Goal: Task Accomplishment & Management: Manage account settings

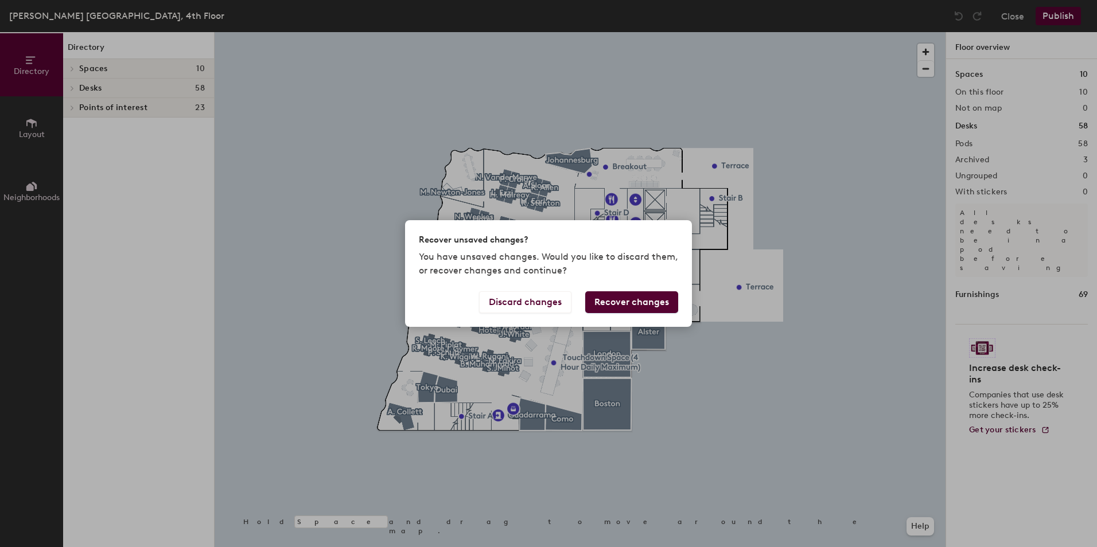
click at [615, 302] on button "Recover changes" at bounding box center [631, 302] width 93 height 22
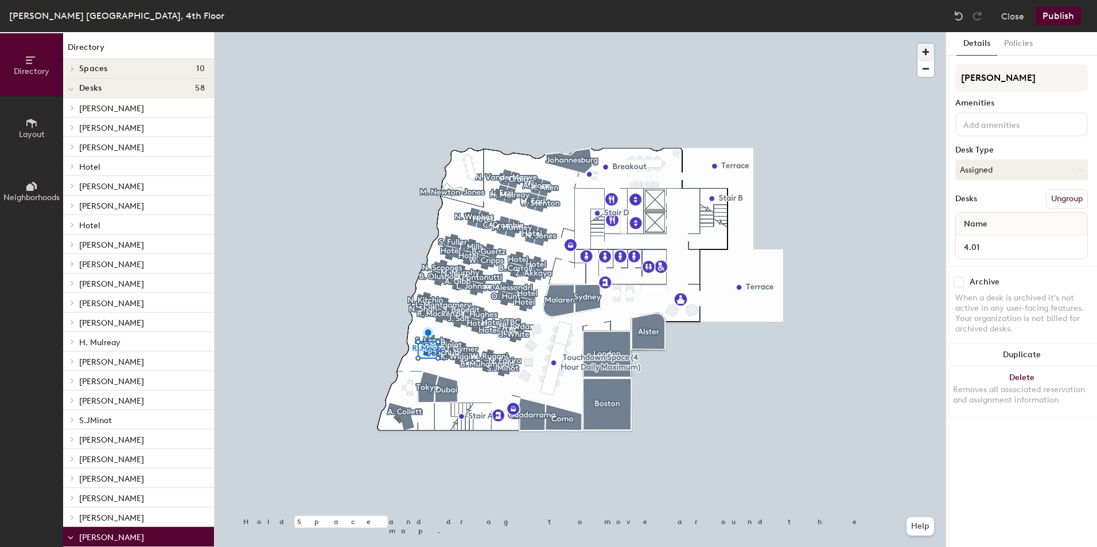
click at [929, 48] on span "button" at bounding box center [925, 52] width 17 height 17
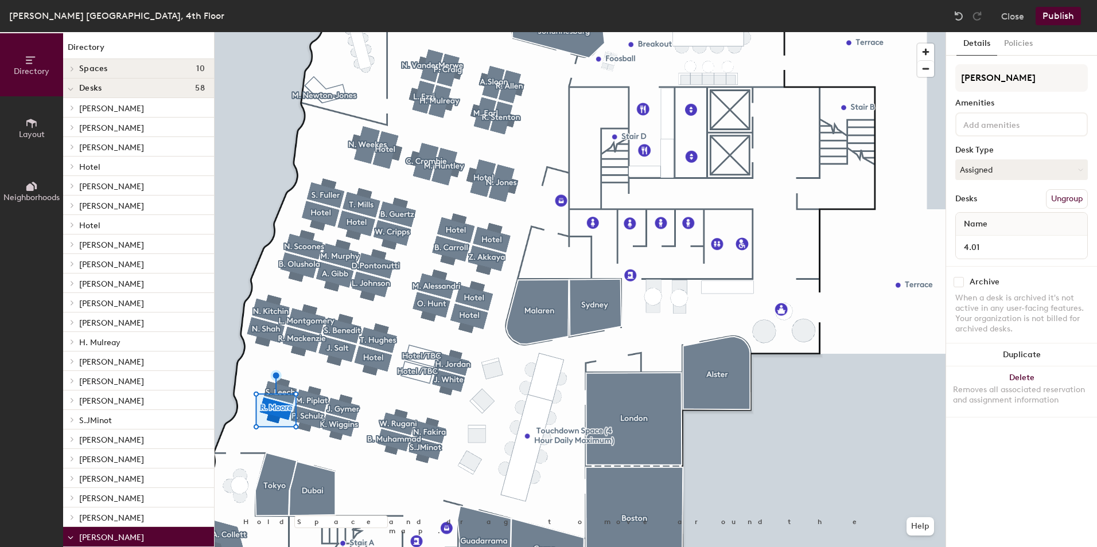
click at [1005, 124] on input at bounding box center [1012, 124] width 103 height 14
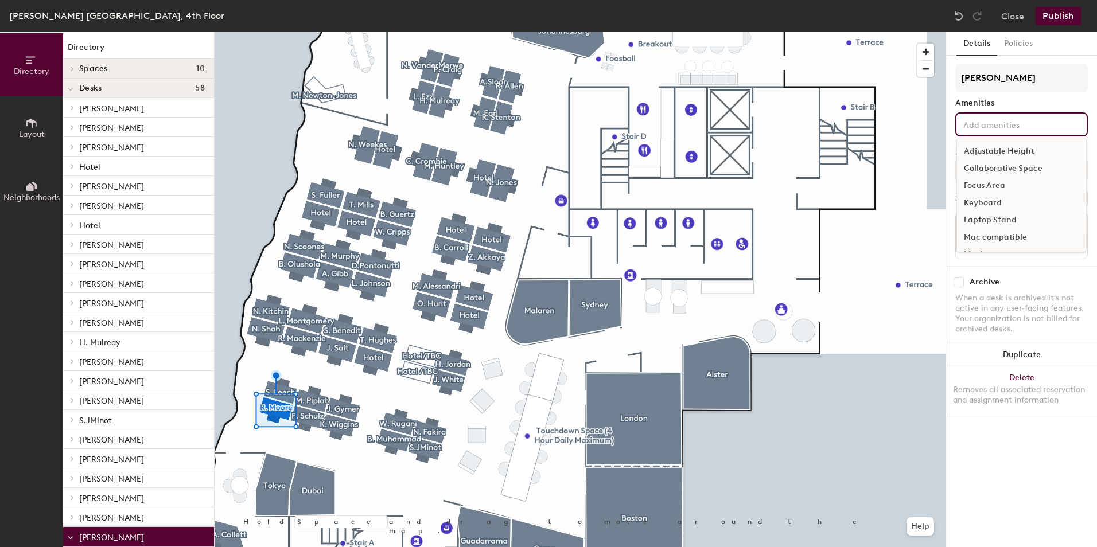
click at [1012, 147] on div "Adjustable Height" at bounding box center [1021, 151] width 129 height 17
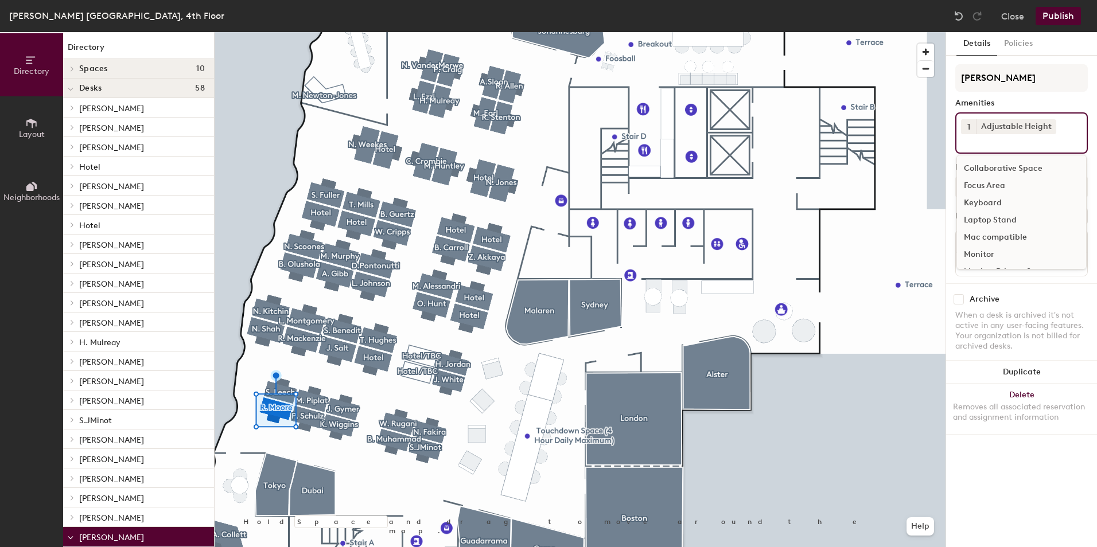
click at [989, 255] on div "Monitor" at bounding box center [1021, 254] width 129 height 17
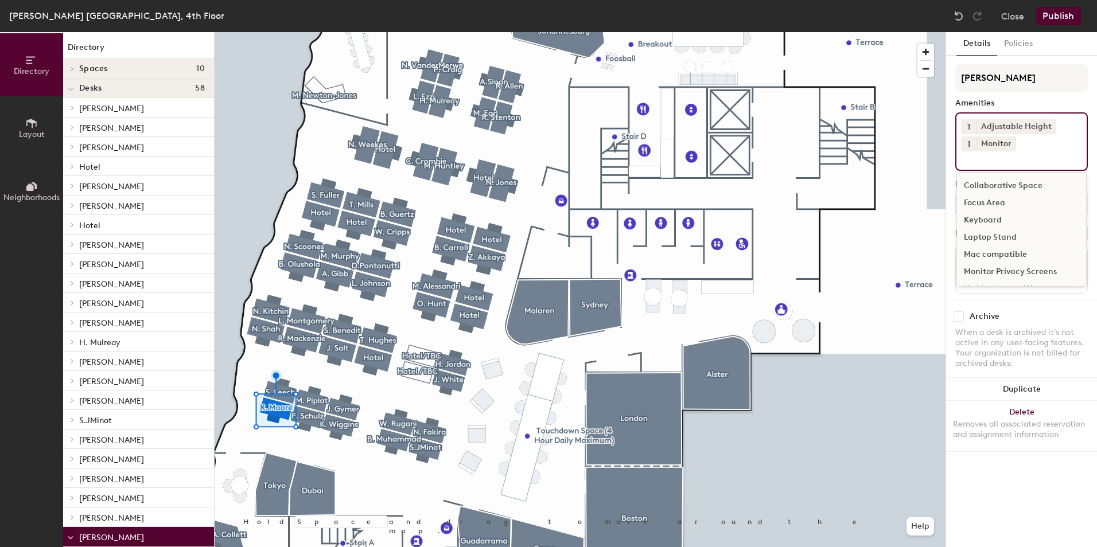
click at [970, 144] on button "1" at bounding box center [968, 144] width 15 height 15
click at [968, 157] on div "2" at bounding box center [968, 158] width 15 height 15
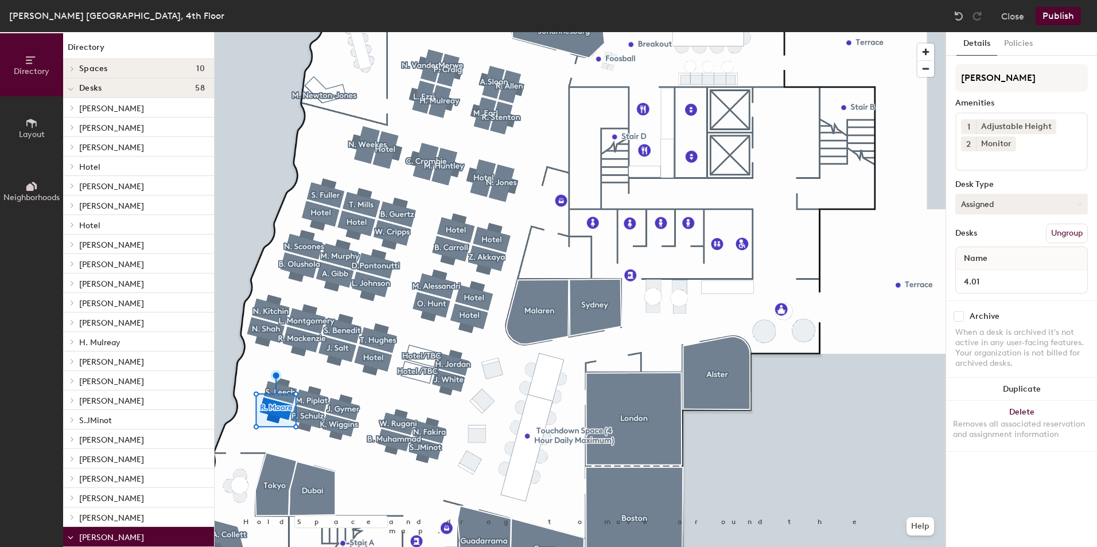
click at [1019, 199] on button "Assigned" at bounding box center [1021, 204] width 133 height 21
click at [995, 242] on div "Assigned" at bounding box center [1013, 239] width 115 height 17
click at [975, 261] on span "Name" at bounding box center [975, 258] width 35 height 21
click at [995, 261] on div "Name" at bounding box center [1021, 258] width 131 height 23
click at [1007, 259] on div "Name" at bounding box center [1021, 258] width 131 height 23
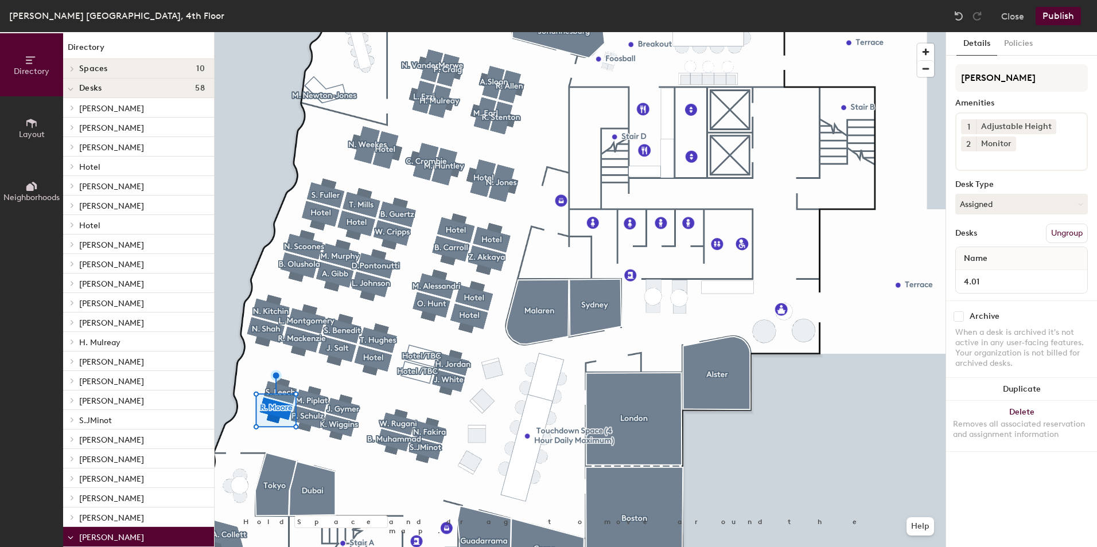
click at [1060, 236] on button "Ungroup" at bounding box center [1067, 234] width 42 height 20
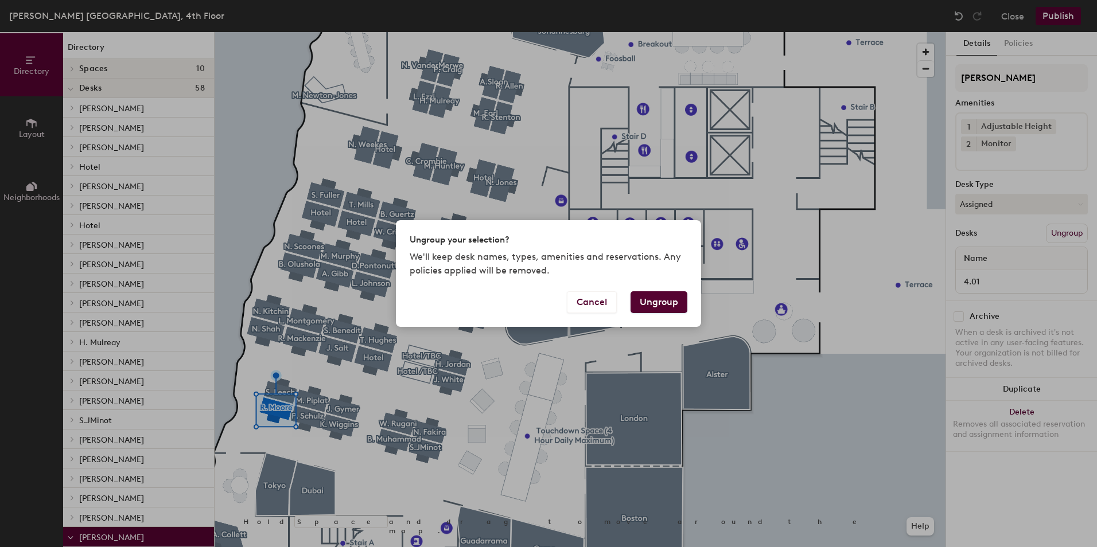
click at [998, 261] on div "Ungroup your selection? We'll keep desk names, types, amenities and reservation…" at bounding box center [548, 273] width 1097 height 547
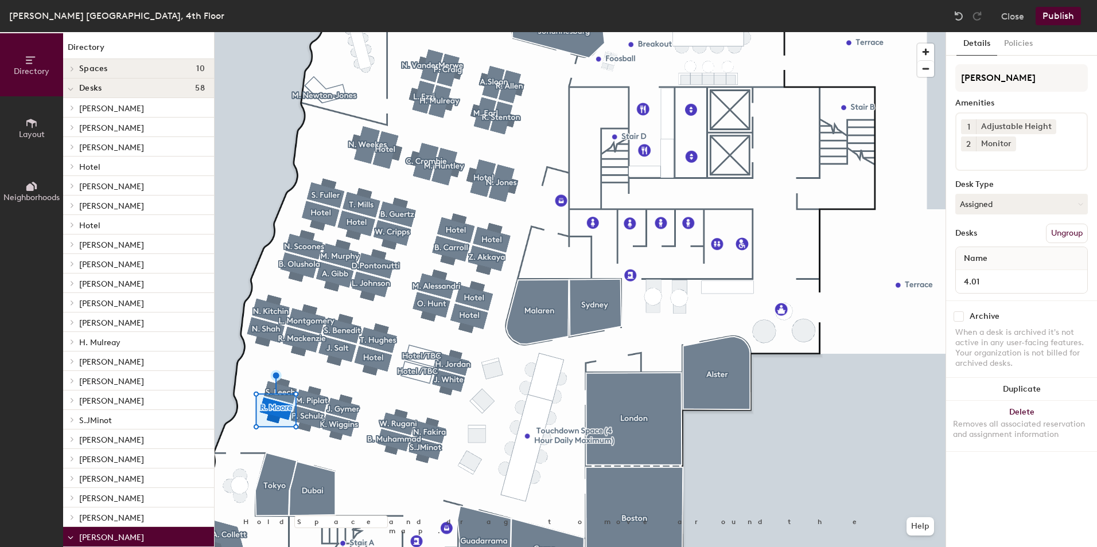
click at [984, 261] on span "Name" at bounding box center [975, 258] width 35 height 21
drag, startPoint x: 1004, startPoint y: 259, endPoint x: 945, endPoint y: 259, distance: 58.5
click at [945, 259] on div "Details Policies R. Moore Amenities 1 Adjustable Height 2 Monitor Desk Type Ass…" at bounding box center [1020, 289] width 151 height 515
click at [1000, 256] on div "Name" at bounding box center [1021, 258] width 131 height 23
click at [1021, 43] on button "Policies" at bounding box center [1018, 44] width 42 height 24
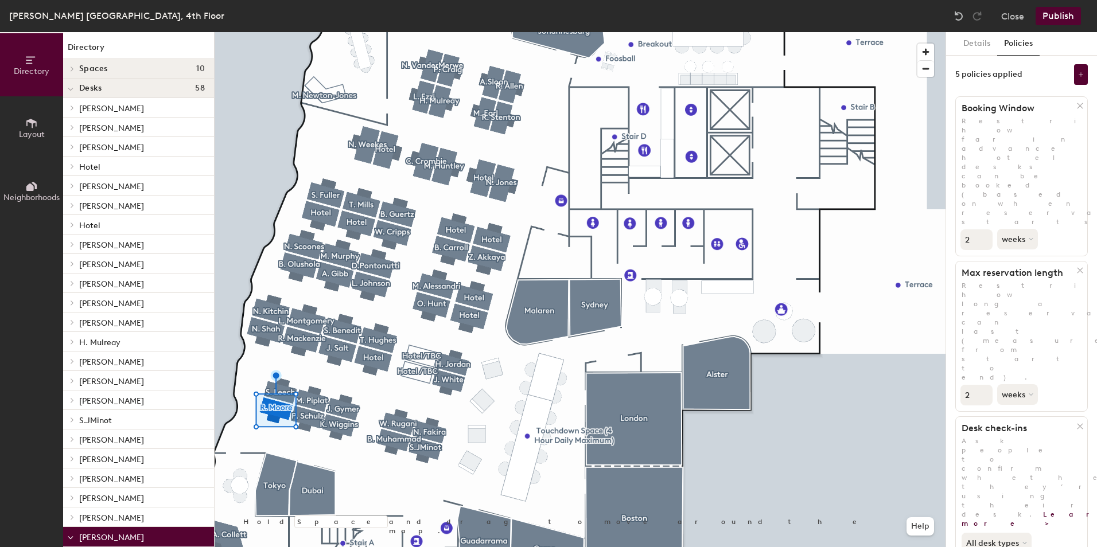
scroll to position [180, 0]
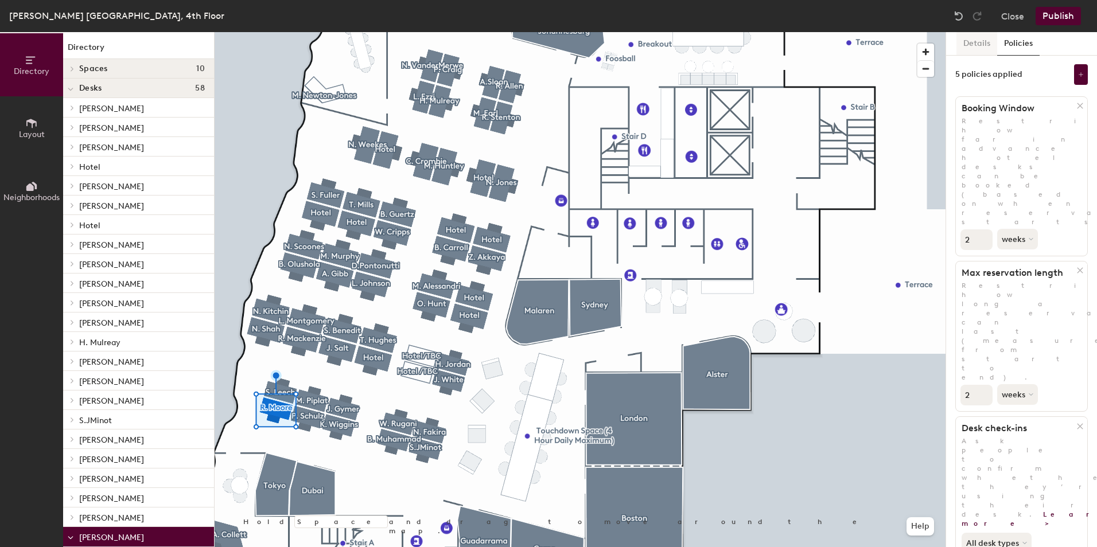
click at [981, 42] on button "Details" at bounding box center [976, 44] width 41 height 24
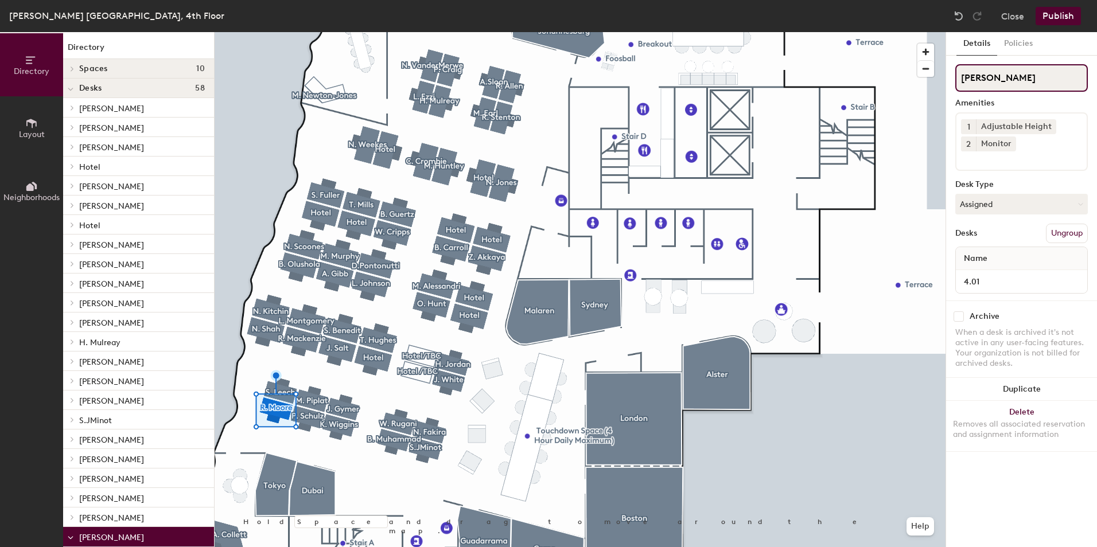
click at [1011, 79] on input "R. Moore" at bounding box center [1021, 78] width 133 height 28
drag, startPoint x: 1010, startPoint y: 76, endPoint x: 956, endPoint y: 78, distance: 54.5
click at [956, 78] on input "R. Moore" at bounding box center [1021, 78] width 133 height 28
drag, startPoint x: 971, startPoint y: 79, endPoint x: 1019, endPoint y: 76, distance: 48.8
click at [1019, 76] on input "R. Moore" at bounding box center [1021, 78] width 133 height 28
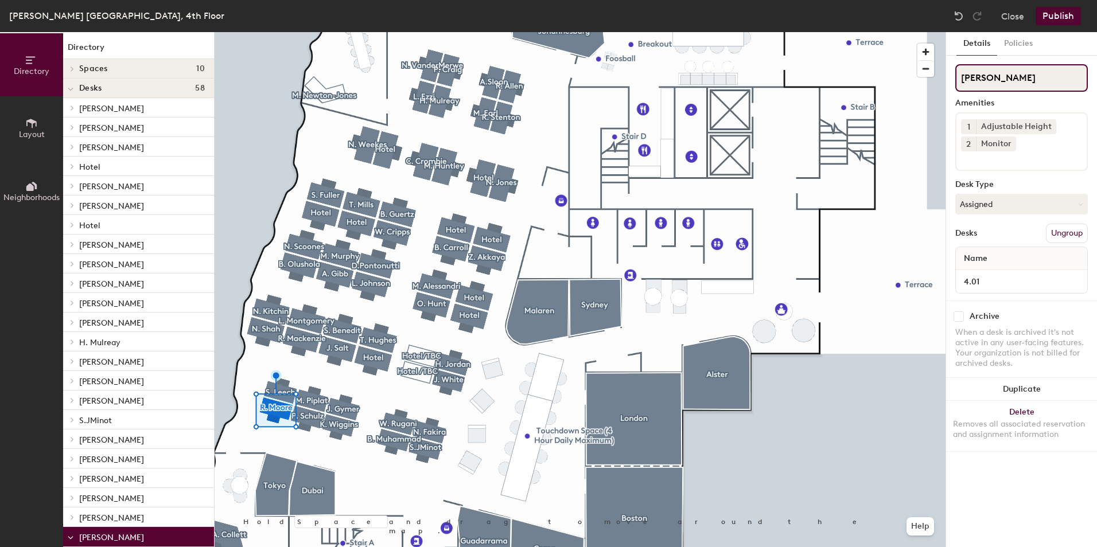
drag, startPoint x: 1019, startPoint y: 76, endPoint x: 961, endPoint y: 77, distance: 58.5
click at [961, 77] on input "R. Moore" at bounding box center [1021, 78] width 133 height 28
paste input "ichard"
drag, startPoint x: 996, startPoint y: 79, endPoint x: 979, endPoint y: 79, distance: 17.8
click at [979, 79] on input "[PERSON_NAME]" at bounding box center [1021, 78] width 133 height 28
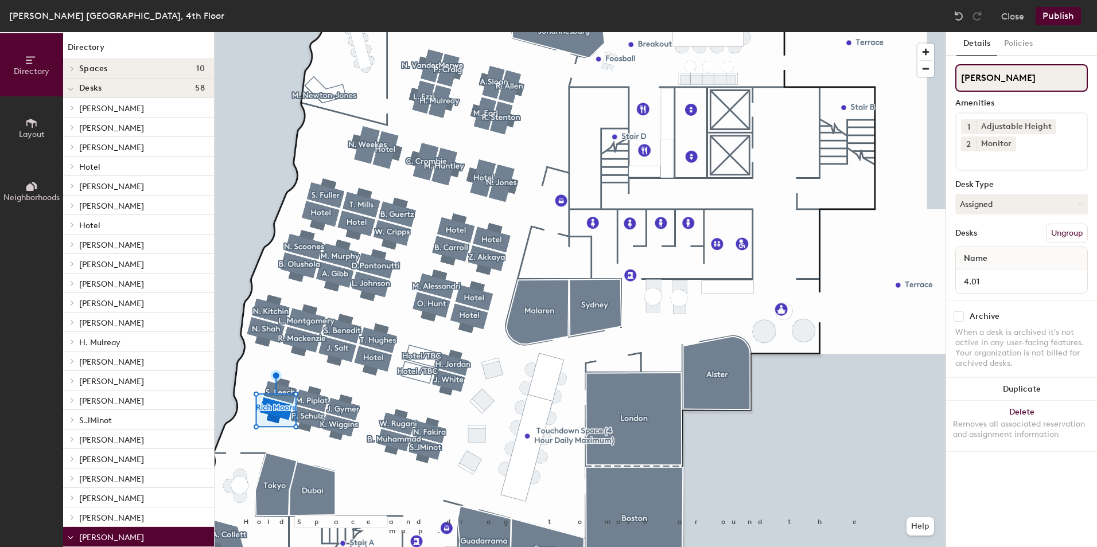
type input "Rich Moore"
click at [1061, 233] on button "Ungroup" at bounding box center [1067, 234] width 42 height 20
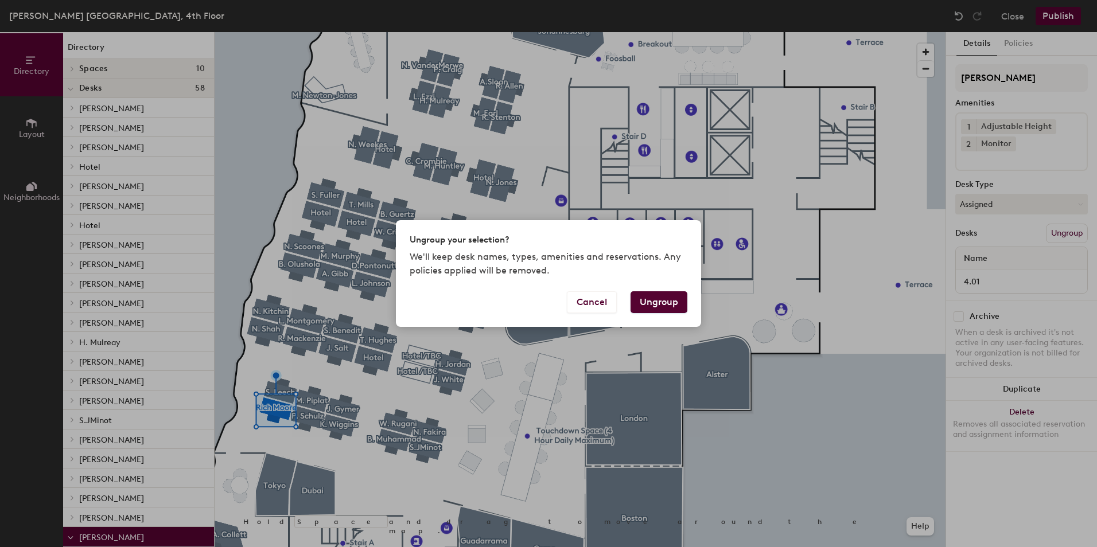
click at [663, 305] on button "Ungroup" at bounding box center [658, 302] width 57 height 22
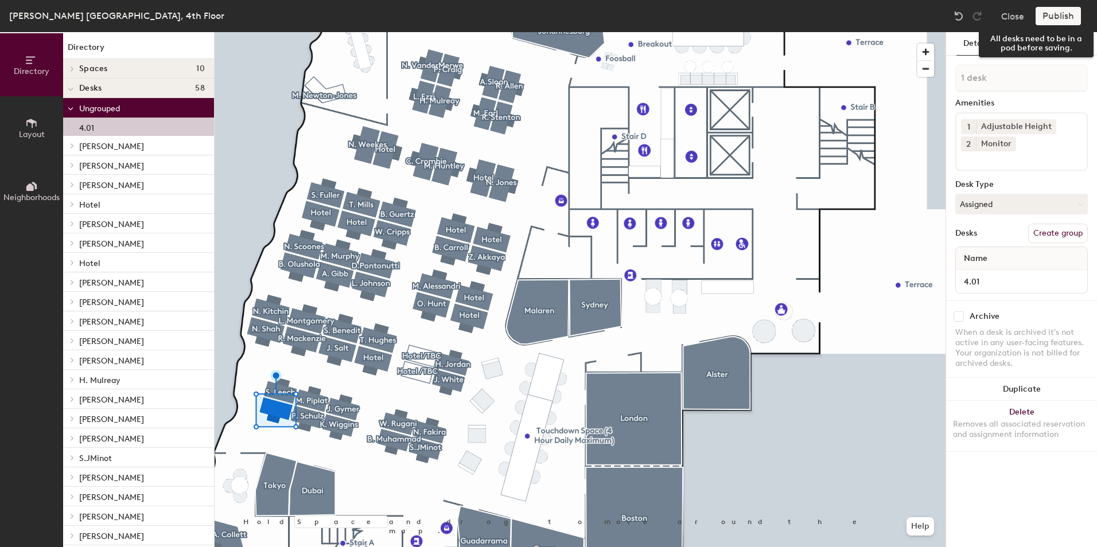
click at [1051, 16] on div "Publish" at bounding box center [1061, 16] width 52 height 18
click at [1052, 14] on div "Publish" at bounding box center [1061, 16] width 52 height 18
click at [1022, 40] on button "Policies" at bounding box center [1018, 44] width 42 height 24
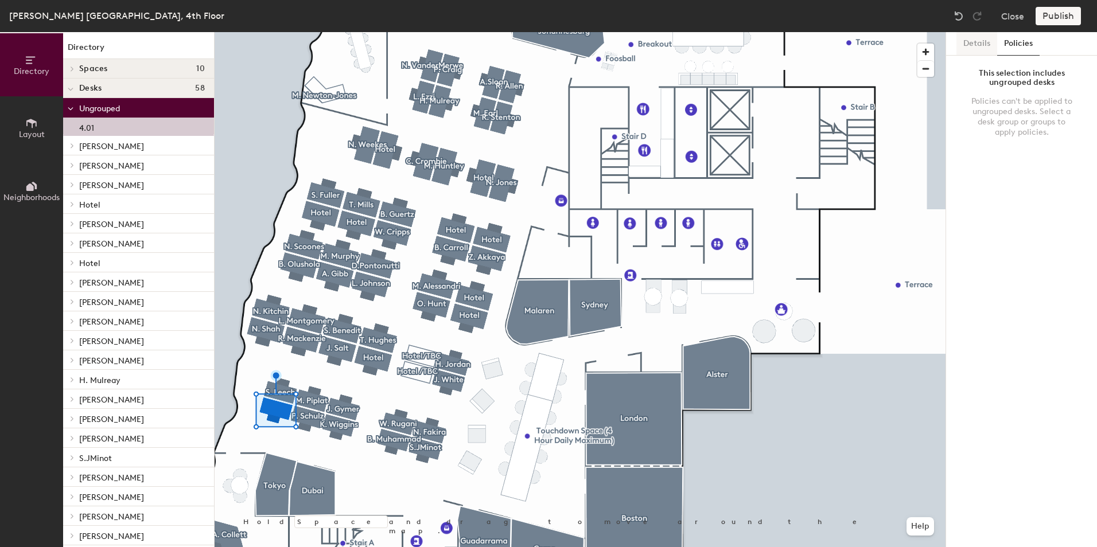
click at [982, 42] on button "Details" at bounding box center [976, 44] width 41 height 24
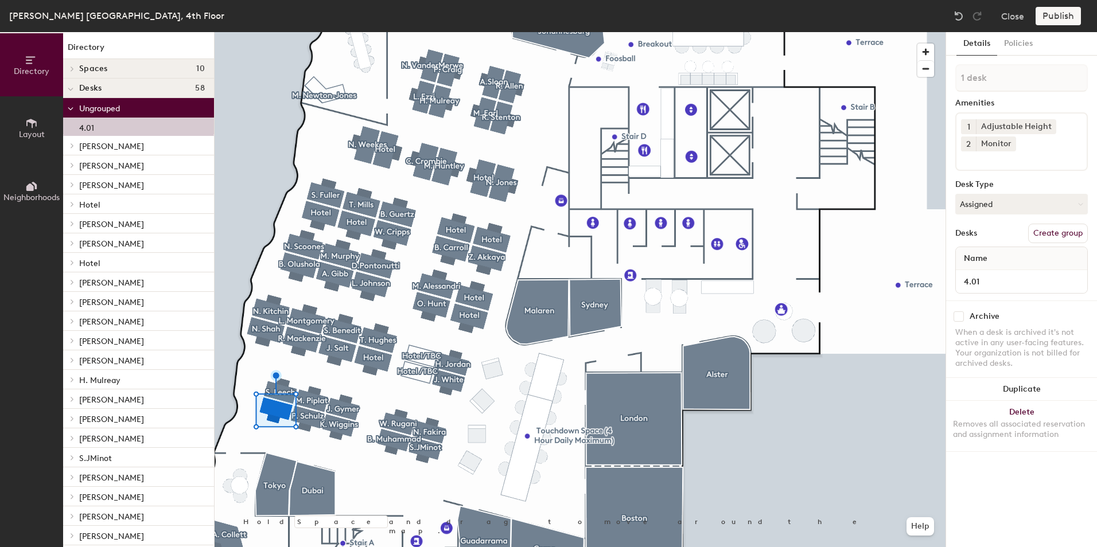
click at [1053, 236] on button "Create group" at bounding box center [1058, 234] width 60 height 20
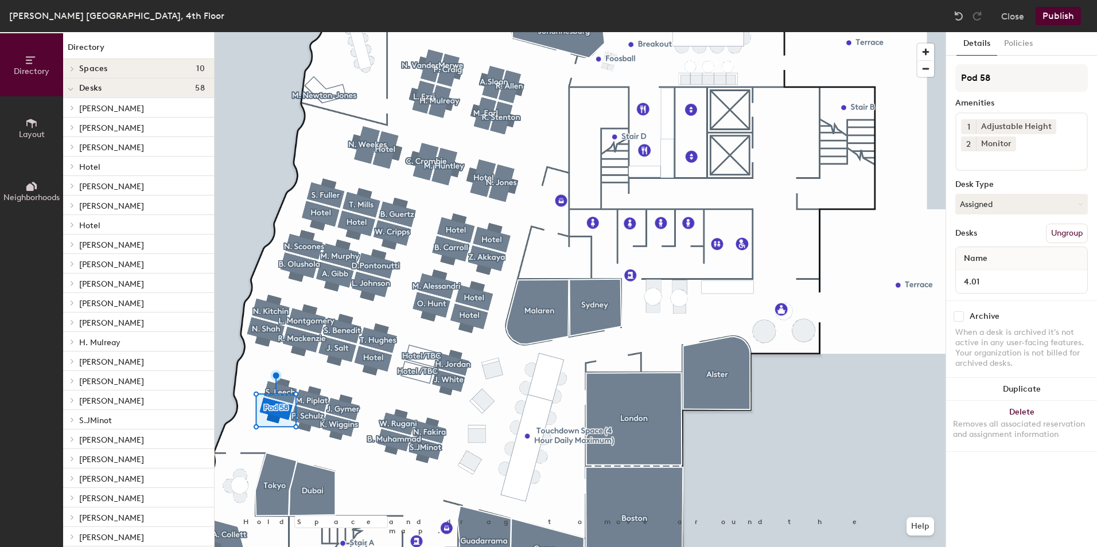
drag, startPoint x: 992, startPoint y: 78, endPoint x: 947, endPoint y: 77, distance: 44.7
click at [947, 77] on div "Details Policies Pod 58 Amenities 1 Adjustable Height 2 Monitor Desk Type Assig…" at bounding box center [1021, 289] width 151 height 515
type input "[PERSON_NAME]"
click at [1053, 17] on button "Publish" at bounding box center [1057, 16] width 45 height 18
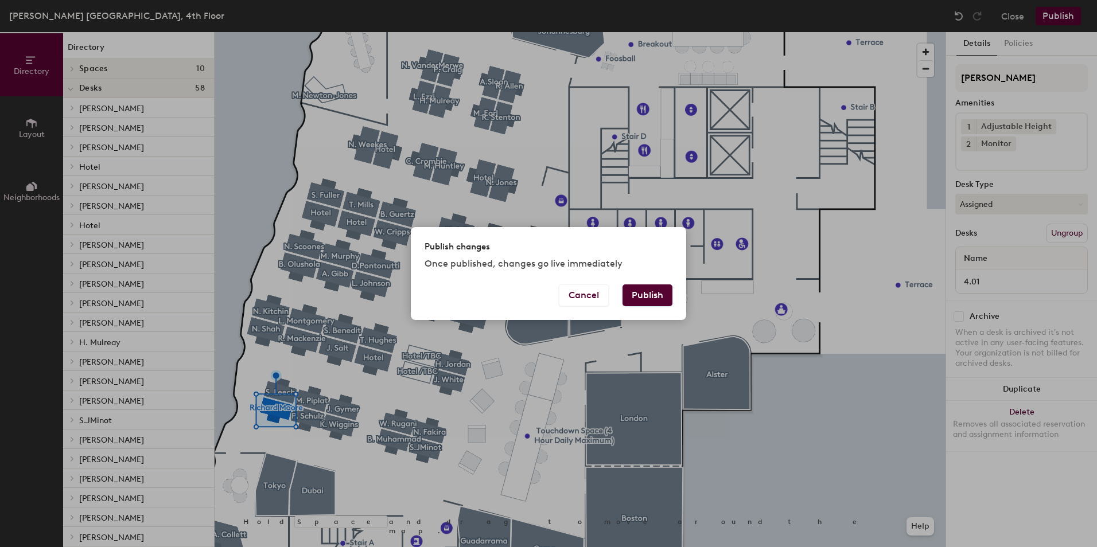
click at [642, 296] on button "Publish" at bounding box center [647, 296] width 50 height 22
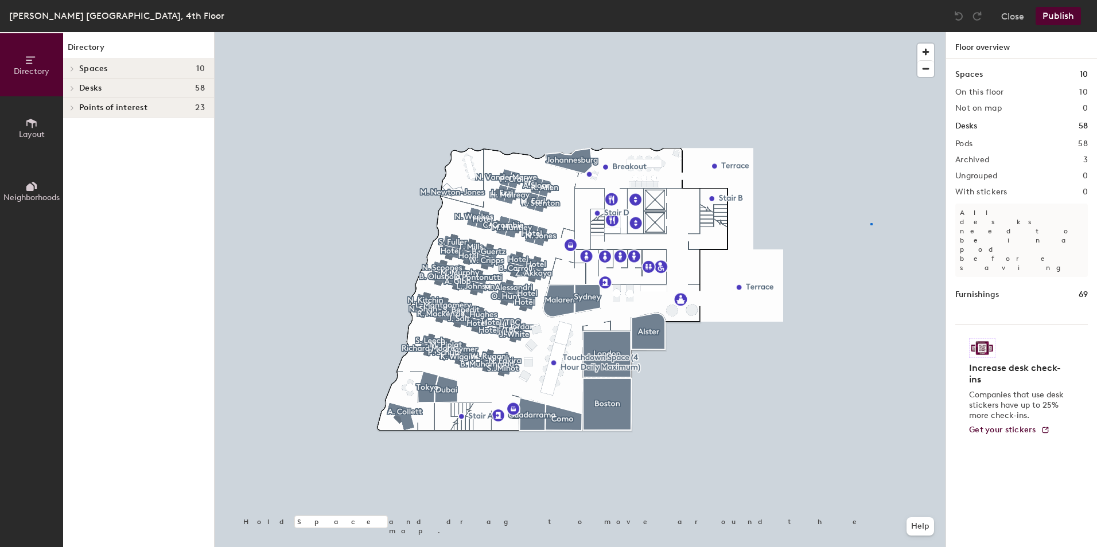
click at [870, 32] on div at bounding box center [580, 32] width 731 height 0
click at [921, 50] on span "button" at bounding box center [925, 52] width 17 height 17
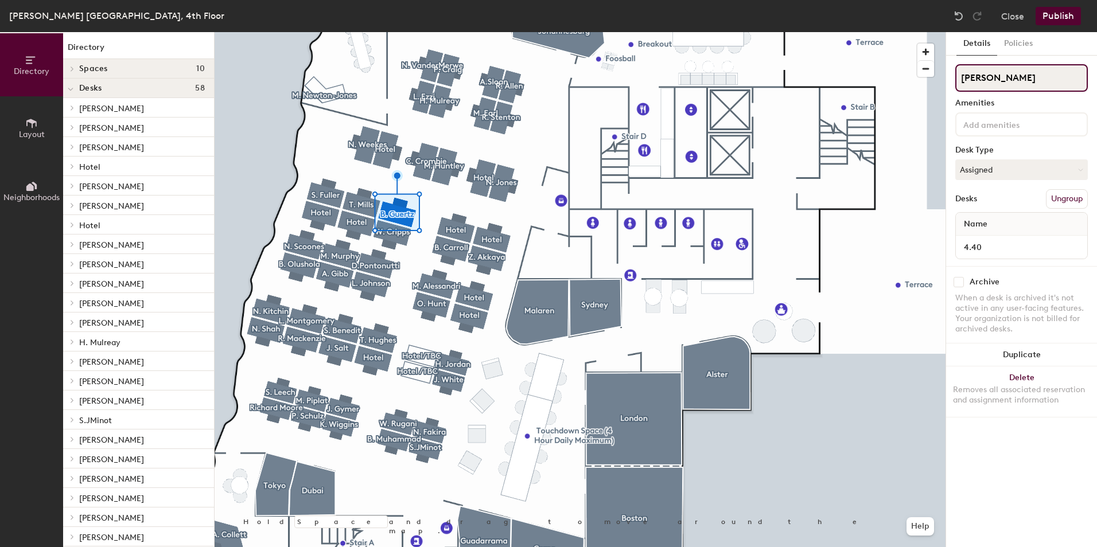
drag, startPoint x: 1003, startPoint y: 77, endPoint x: 974, endPoint y: 79, distance: 29.3
click at [974, 79] on input "[PERSON_NAME]" at bounding box center [1021, 78] width 133 height 28
type input "[PERSON_NAME]"
click at [1064, 14] on button "Publish" at bounding box center [1057, 16] width 45 height 18
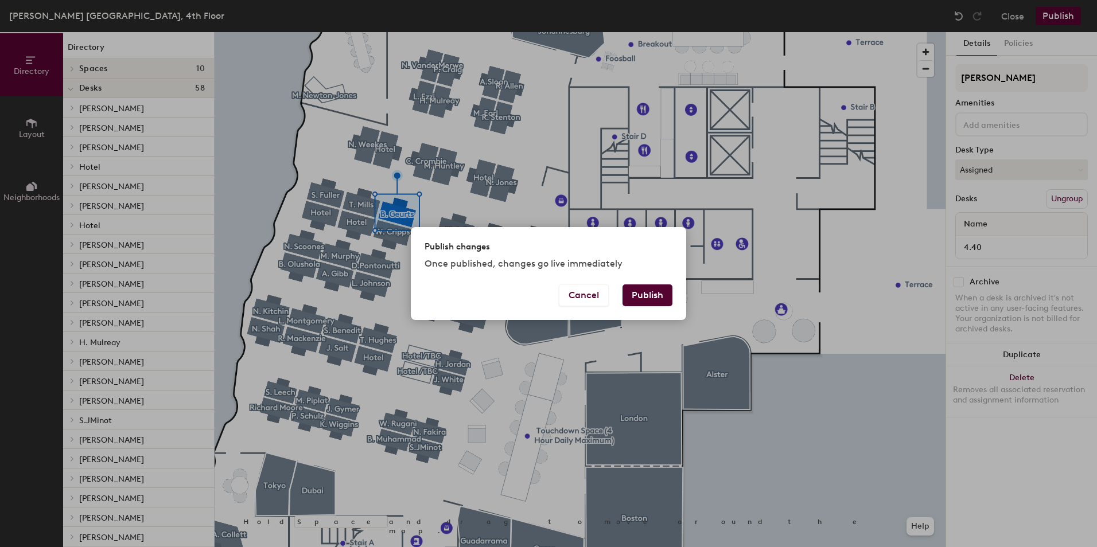
click at [662, 291] on button "Publish" at bounding box center [647, 296] width 50 height 22
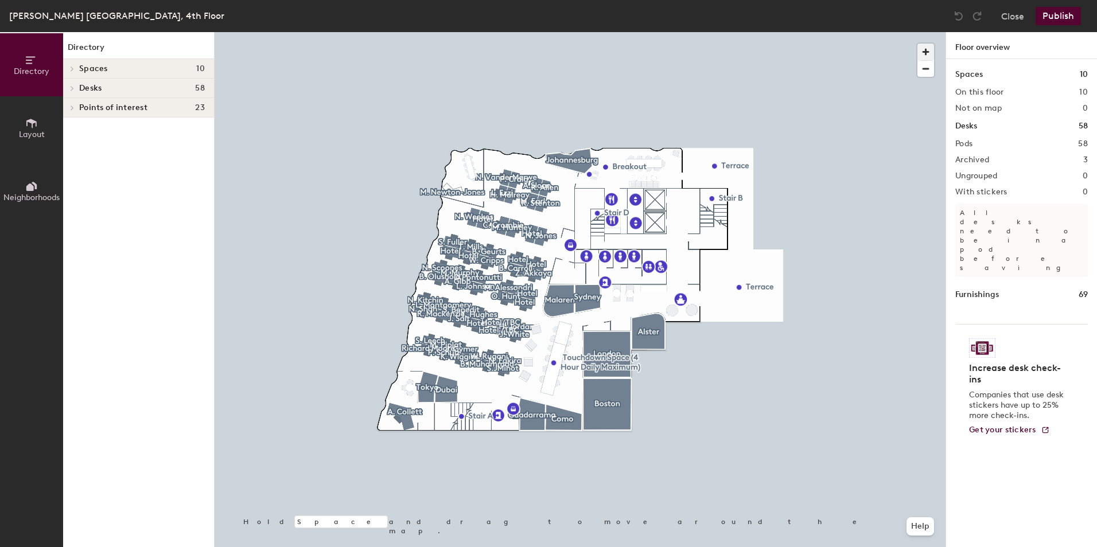
click at [928, 52] on span "button" at bounding box center [925, 52] width 17 height 17
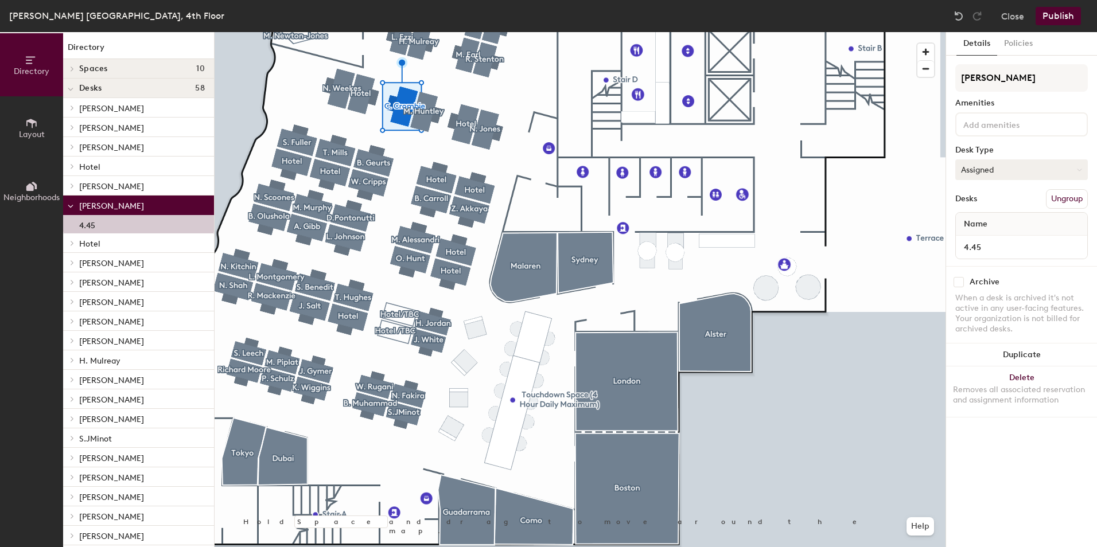
click at [1079, 169] on icon at bounding box center [1079, 170] width 5 height 5
click at [988, 243] on div "Hoteled" at bounding box center [1013, 239] width 115 height 17
click at [1067, 13] on button "Publish" at bounding box center [1057, 16] width 45 height 18
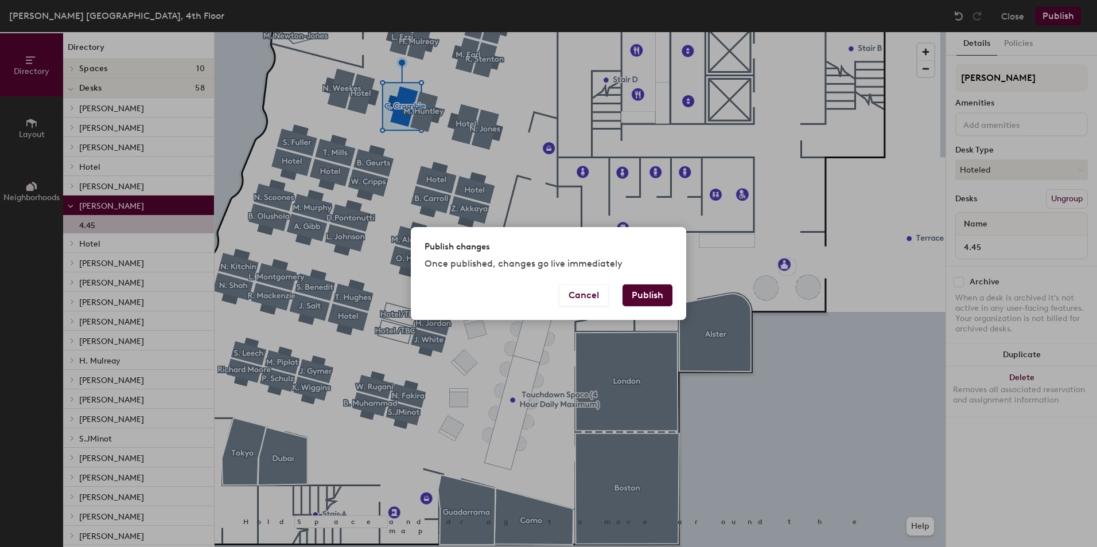
click at [646, 291] on button "Publish" at bounding box center [647, 296] width 50 height 22
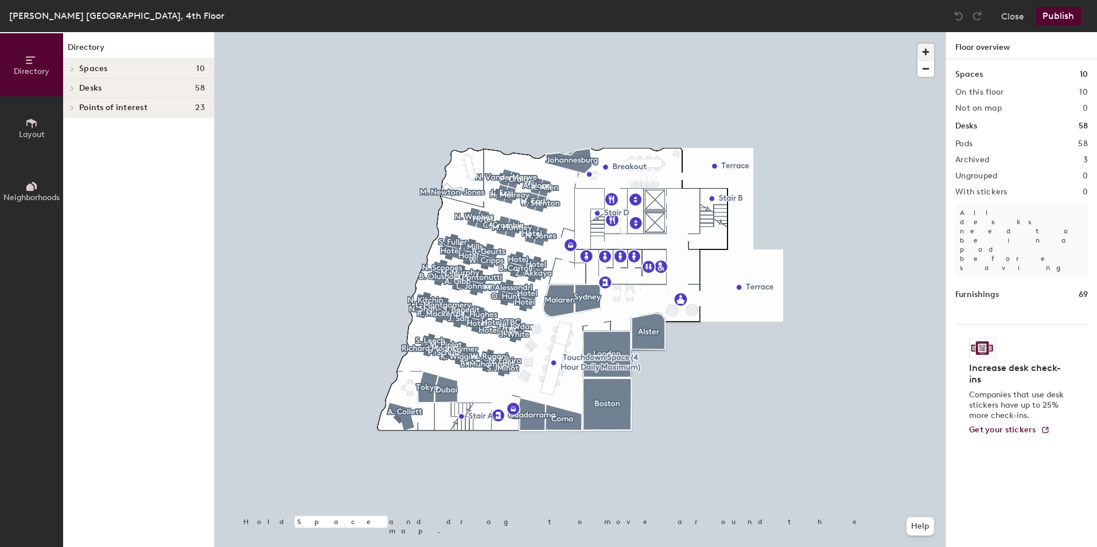
click at [923, 53] on span "button" at bounding box center [925, 52] width 17 height 17
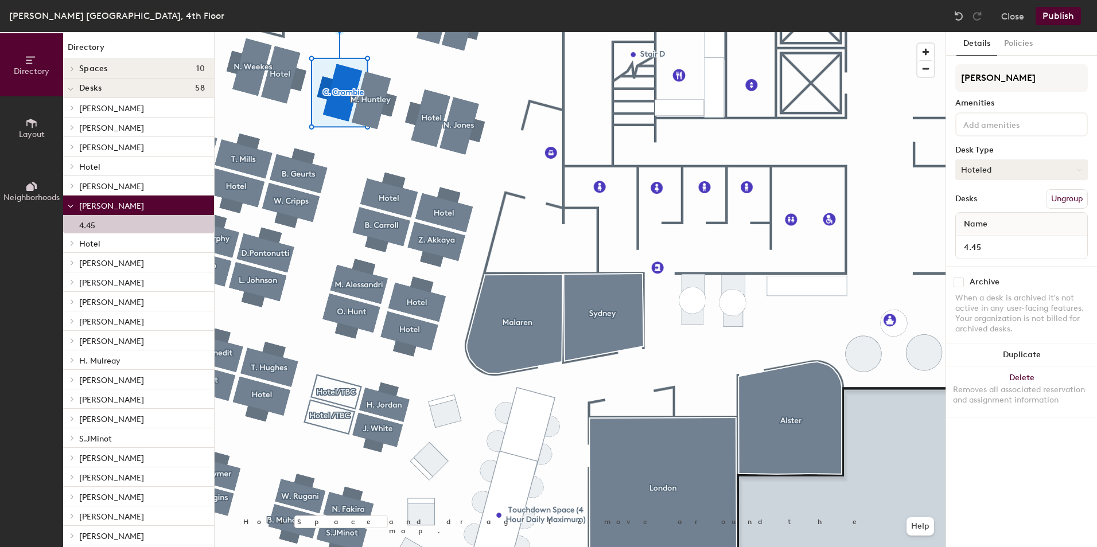
click at [1081, 168] on icon at bounding box center [1079, 170] width 5 height 5
click at [1025, 204] on div "Assigned" at bounding box center [1013, 205] width 115 height 17
click at [1058, 20] on button "Publish" at bounding box center [1057, 16] width 45 height 18
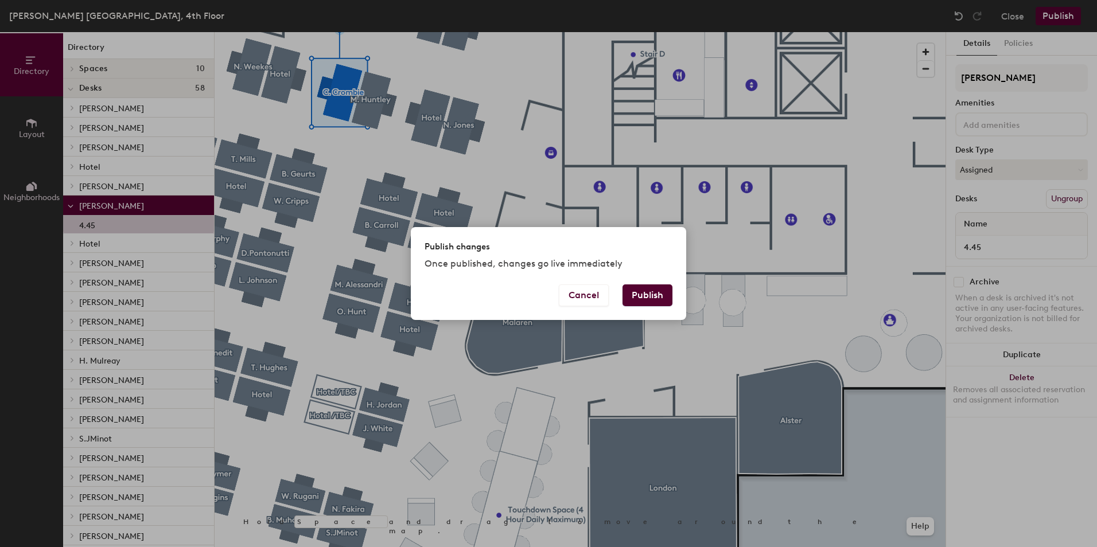
click at [658, 298] on button "Publish" at bounding box center [647, 296] width 50 height 22
